Goal: Task Accomplishment & Management: Manage account settings

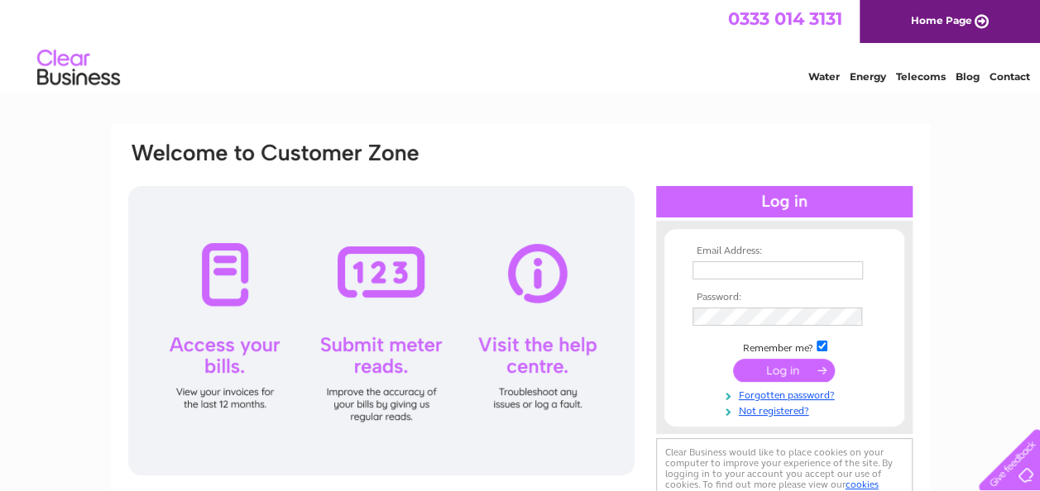
scroll to position [390, 0]
click at [753, 266] on input "text" at bounding box center [778, 271] width 172 height 20
type input "[EMAIL_ADDRESS][DOMAIN_NAME]"
click at [824, 395] on link "Forgotten password?" at bounding box center [786, 394] width 188 height 16
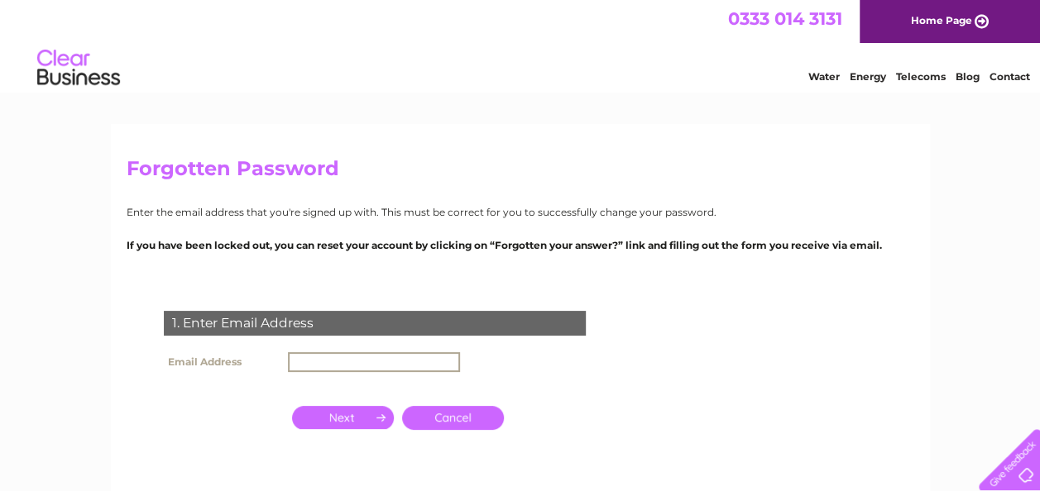
click at [415, 357] on input "text" at bounding box center [374, 362] width 172 height 20
type input "[EMAIL_ADDRESS][DOMAIN_NAME]"
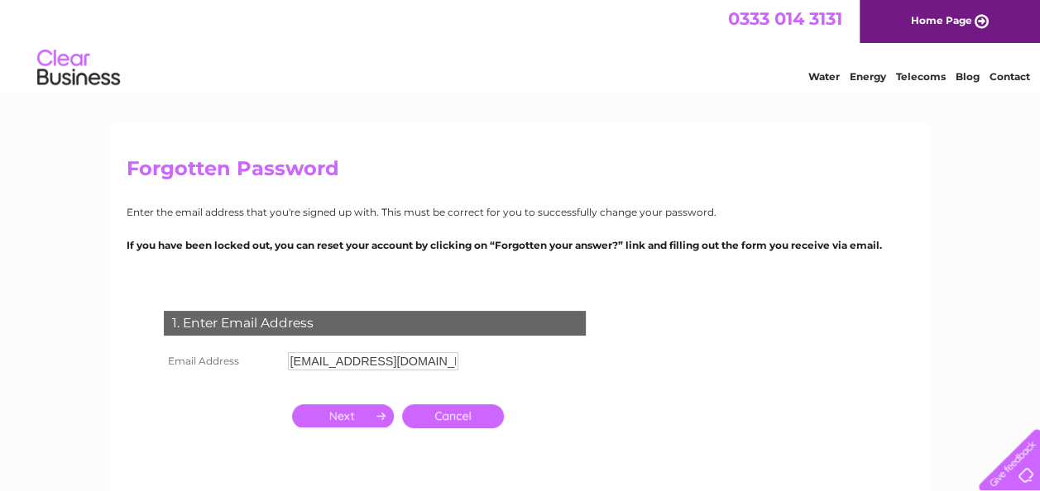
click at [333, 419] on input "button" at bounding box center [343, 415] width 102 height 23
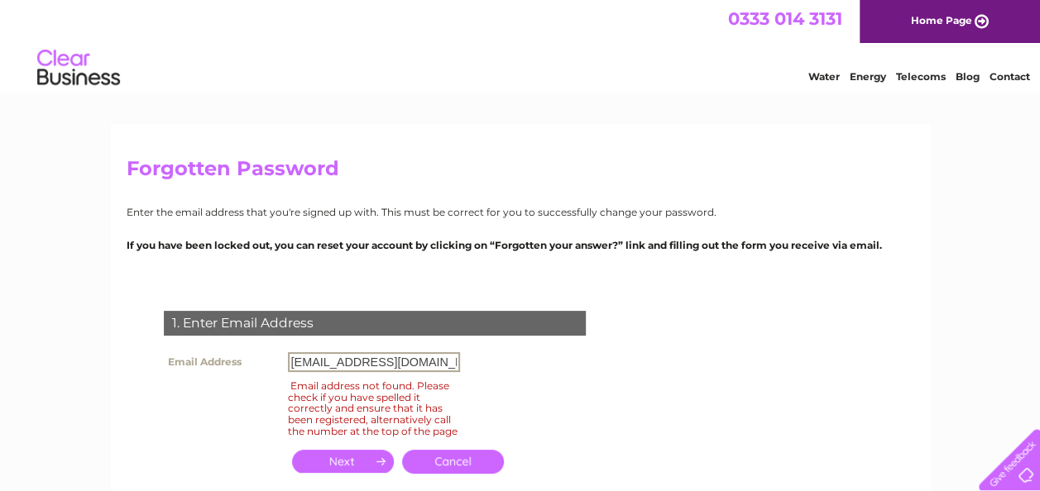
click at [442, 363] on input "[EMAIL_ADDRESS][DOMAIN_NAME]" at bounding box center [374, 362] width 172 height 20
click at [675, 376] on form "1. Enter Email Address Email Address samanthapritchard58@gmail.com Email addres…" at bounding box center [520, 410] width 787 height 265
click at [974, 18] on link "Home Page" at bounding box center [949, 21] width 180 height 43
